Goal: Task Accomplishment & Management: Use online tool/utility

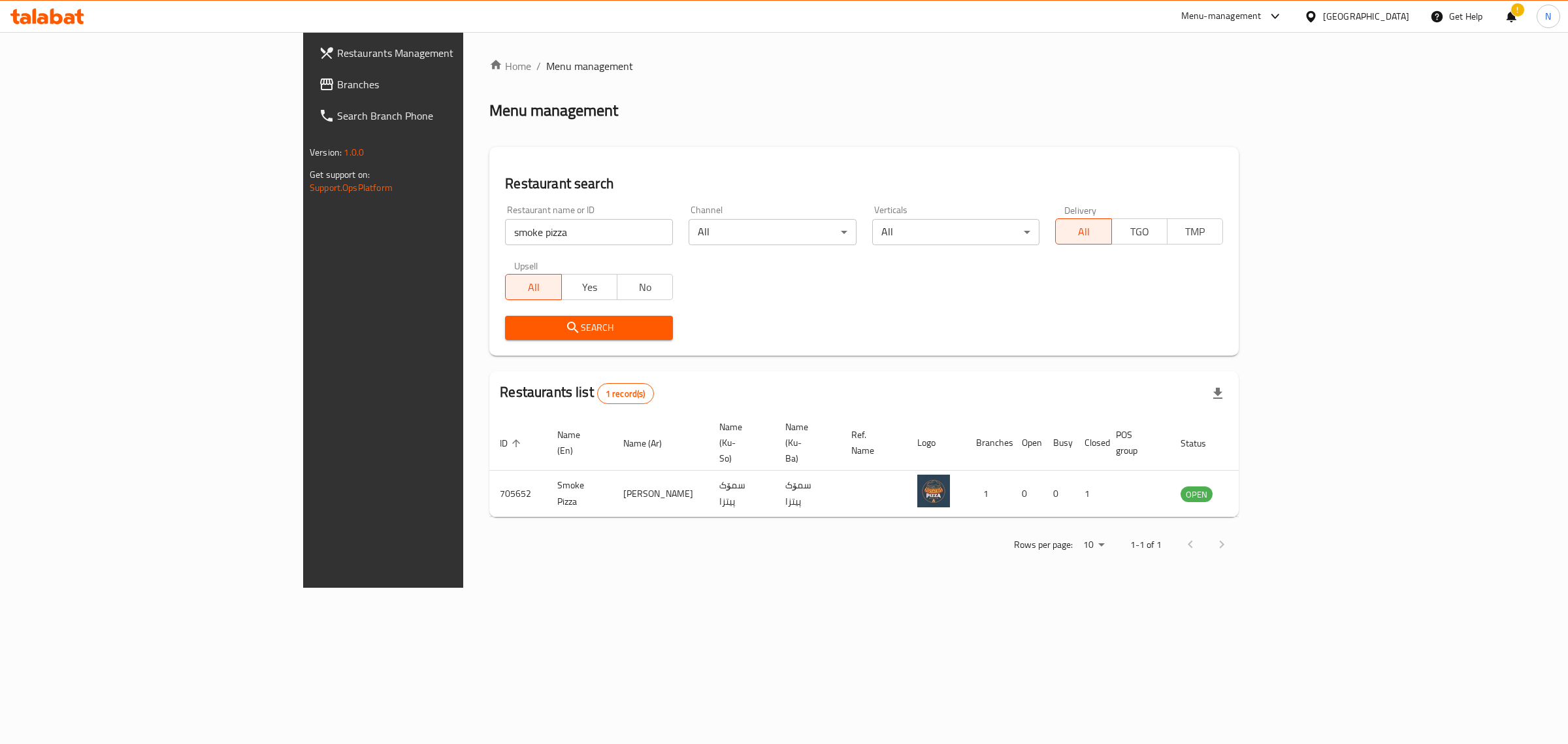
click at [33, 8] on icon at bounding box center [47, 16] width 74 height 16
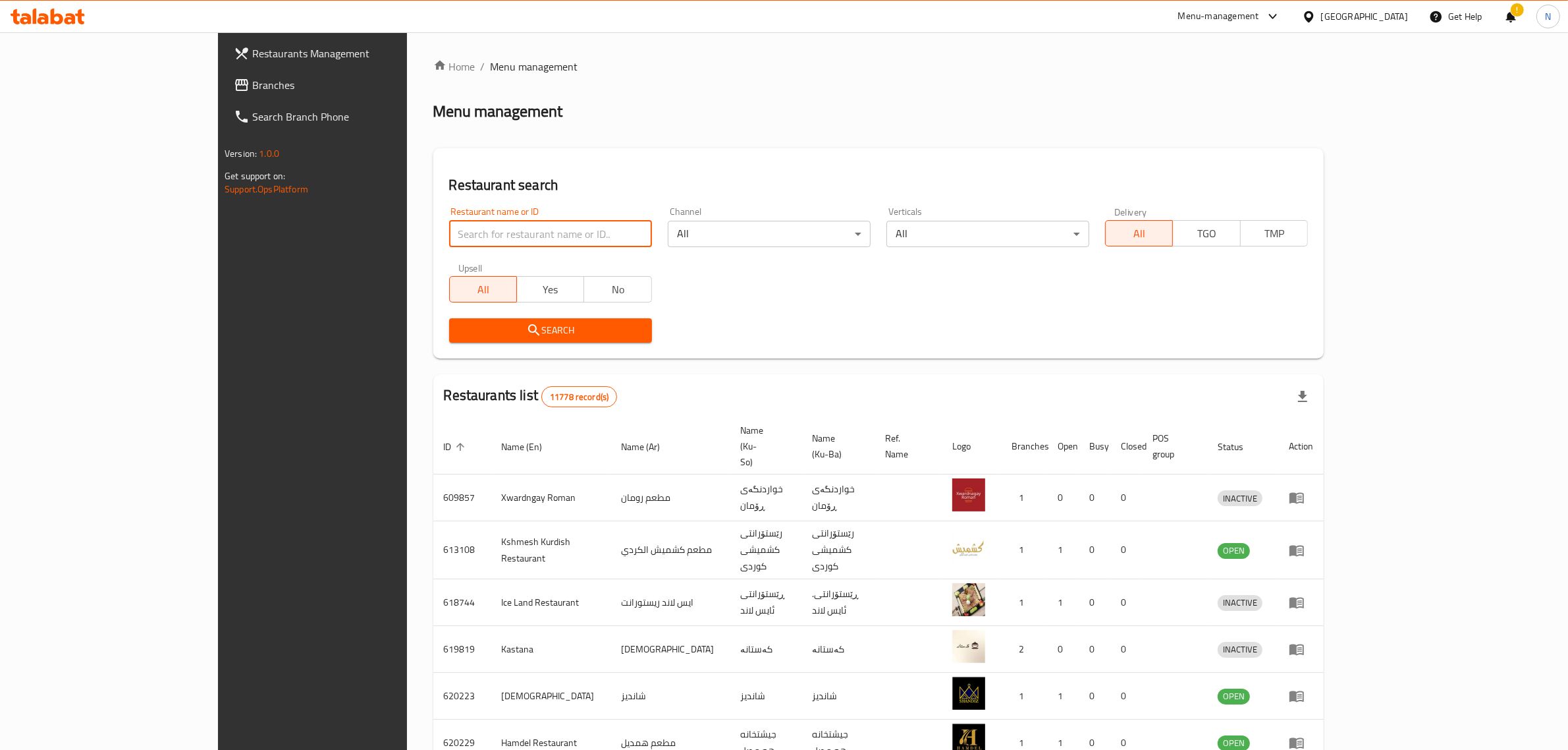
click at [449, 239] on input "search" at bounding box center [550, 233] width 203 height 26
type input "657837"
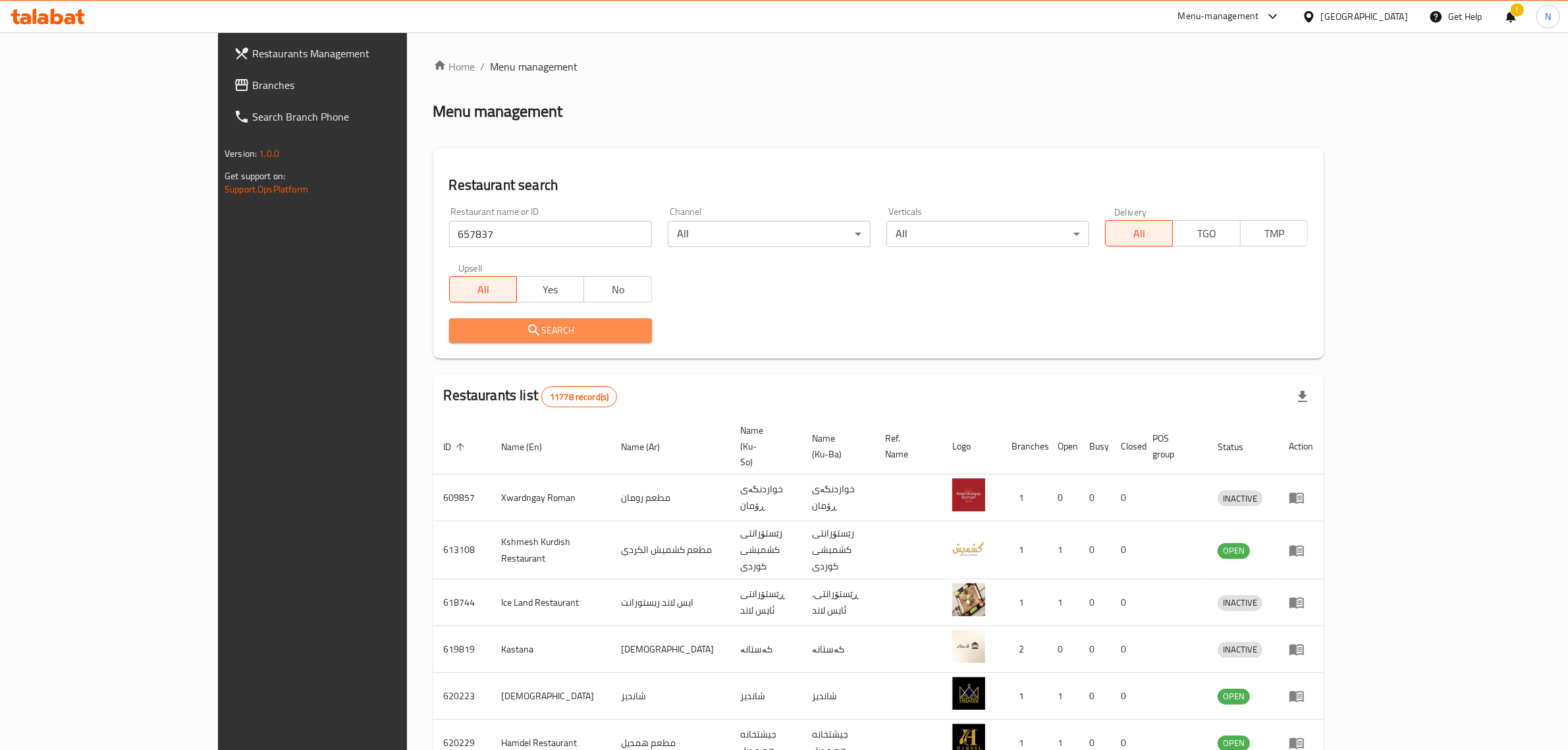
click at [494, 336] on span "Search" at bounding box center [550, 331] width 182 height 17
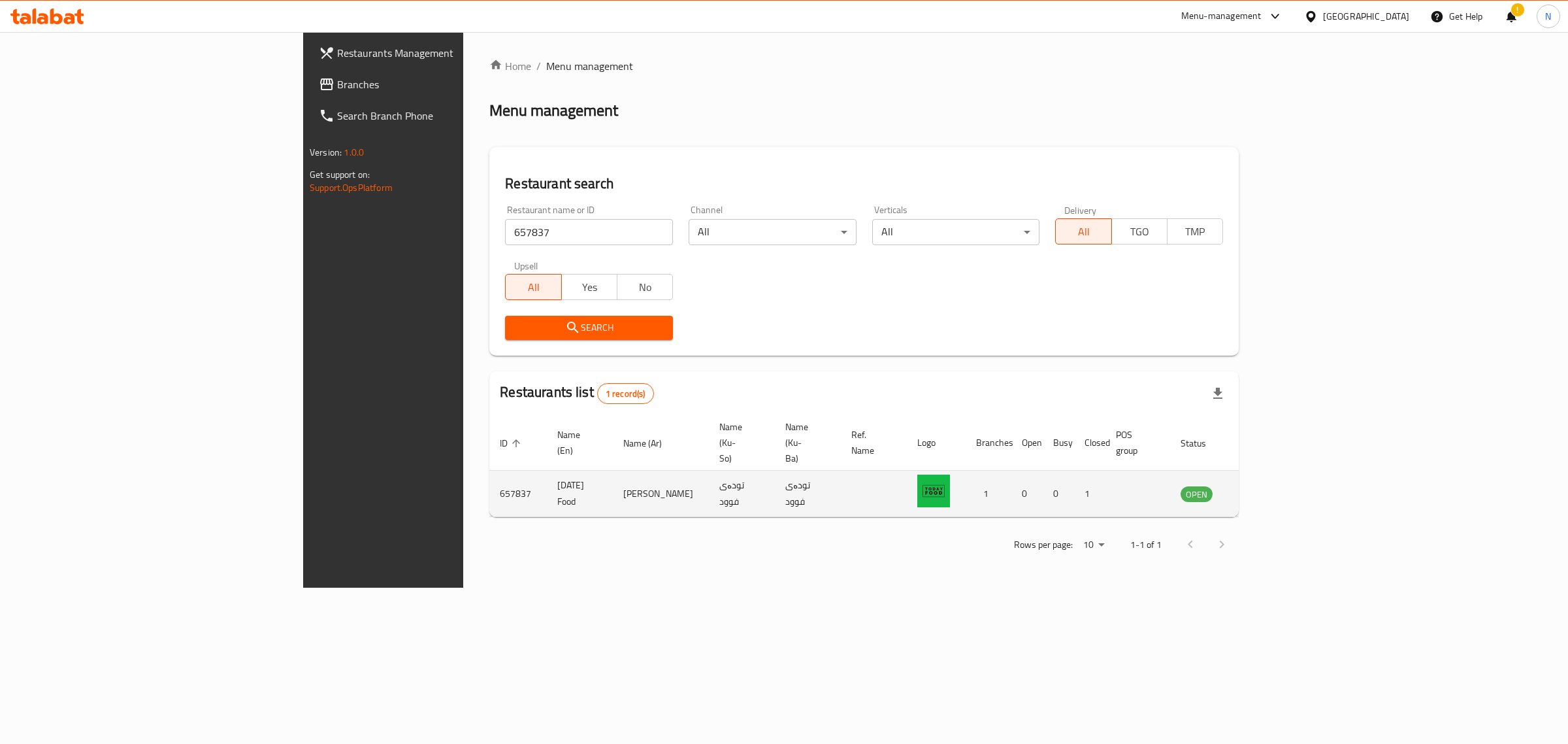
click at [1264, 489] on icon "enhanced table" at bounding box center [1256, 495] width 14 height 11
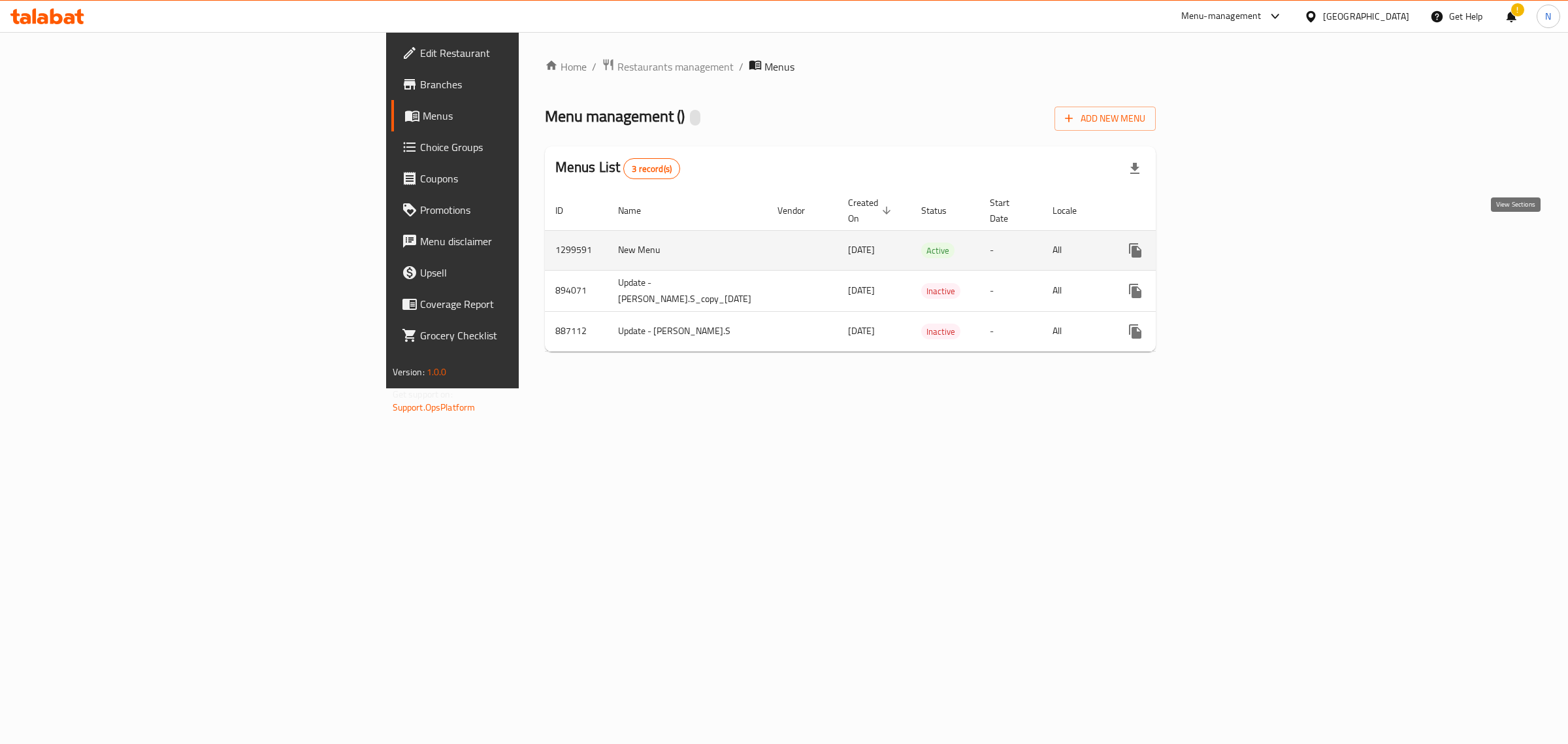
click at [1237, 243] on icon "enhanced table" at bounding box center [1229, 250] width 16 height 16
